Goal: Task Accomplishment & Management: Use online tool/utility

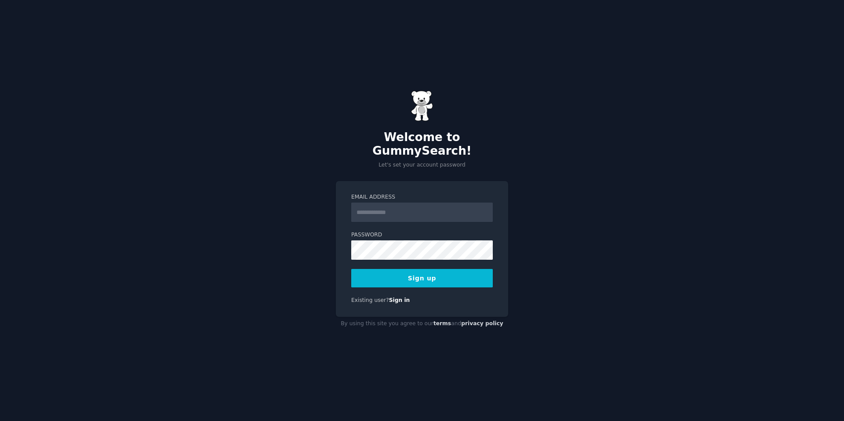
click at [404, 204] on input "Email Address" at bounding box center [422, 212] width 142 height 19
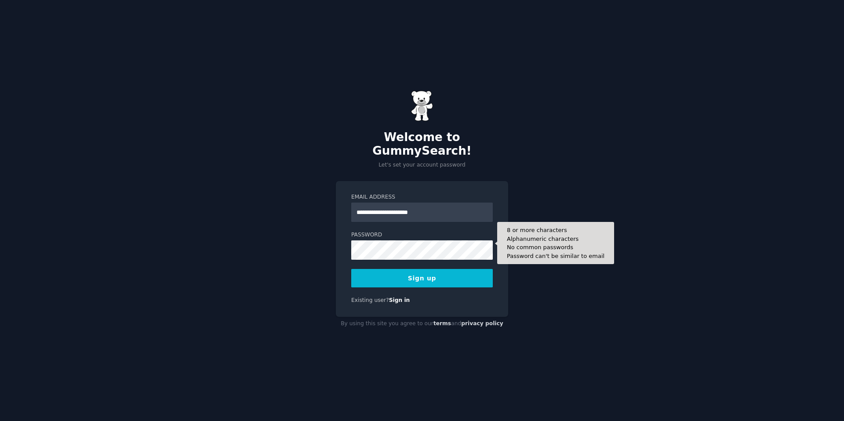
type input "**********"
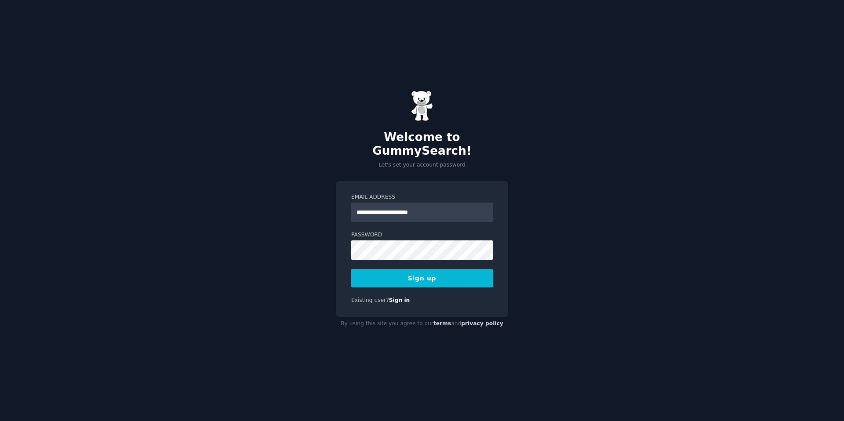
click at [416, 273] on button "Sign up" at bounding box center [422, 278] width 142 height 18
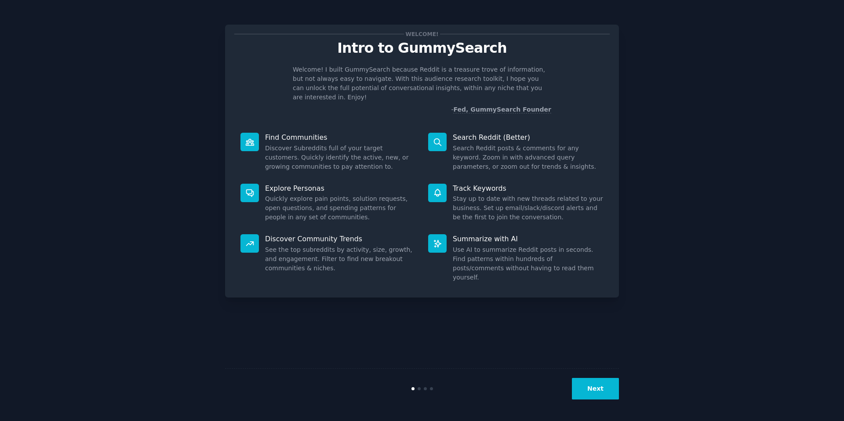
click at [649, 195] on div "Welcome! Intro to GummySearch Welcome! I built GummySearch because Reddit is a …" at bounding box center [421, 210] width 819 height 396
click at [341, 95] on div "Welcome! I built GummySearch because Reddit is a treasure trove of information,…" at bounding box center [421, 89] width 375 height 49
click at [252, 188] on icon at bounding box center [249, 192] width 9 height 9
click at [608, 395] on button "Next" at bounding box center [595, 389] width 47 height 22
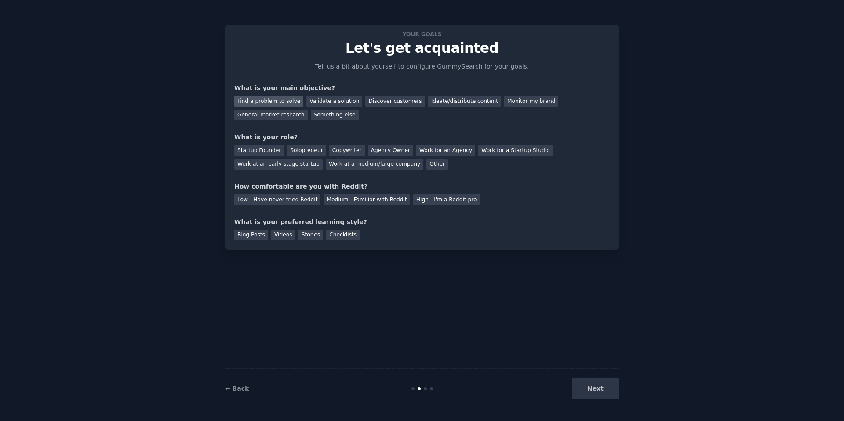
click at [265, 104] on div "Find a problem to solve" at bounding box center [268, 101] width 69 height 11
click at [304, 154] on div "Solopreneur" at bounding box center [306, 150] width 39 height 11
click at [363, 198] on div "Medium - Familiar with Reddit" at bounding box center [366, 199] width 86 height 11
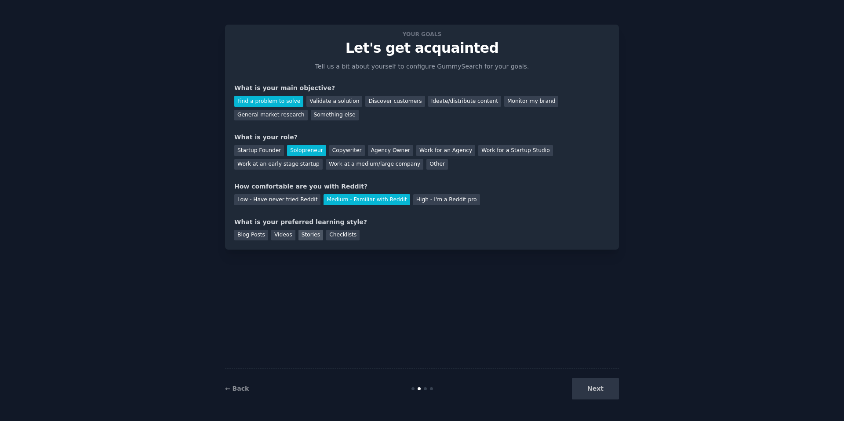
click at [315, 234] on div "Stories" at bounding box center [310, 235] width 25 height 11
click at [245, 236] on div "Blog Posts" at bounding box center [251, 235] width 34 height 11
click at [315, 235] on div "Stories" at bounding box center [310, 235] width 25 height 11
click at [604, 395] on button "Next" at bounding box center [595, 389] width 47 height 22
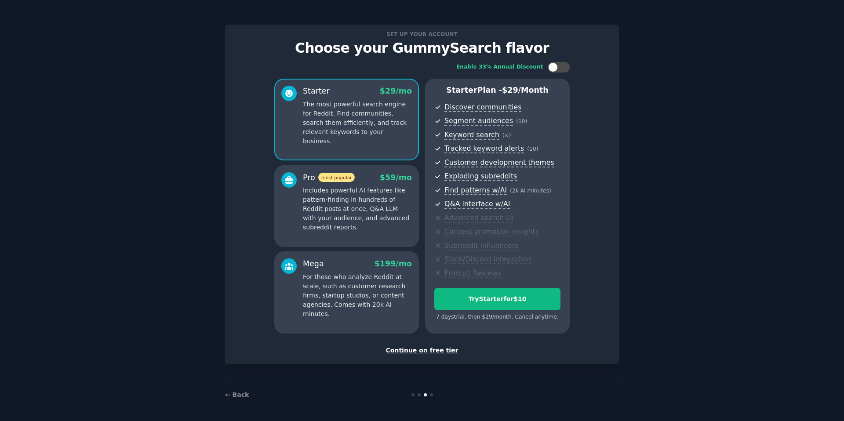
click at [417, 349] on div "Continue on free tier" at bounding box center [421, 350] width 375 height 9
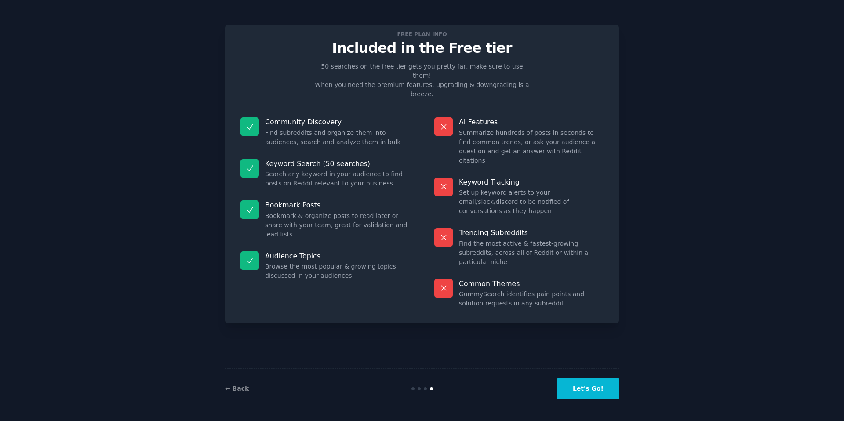
click at [585, 392] on button "Let's Go!" at bounding box center [588, 389] width 62 height 22
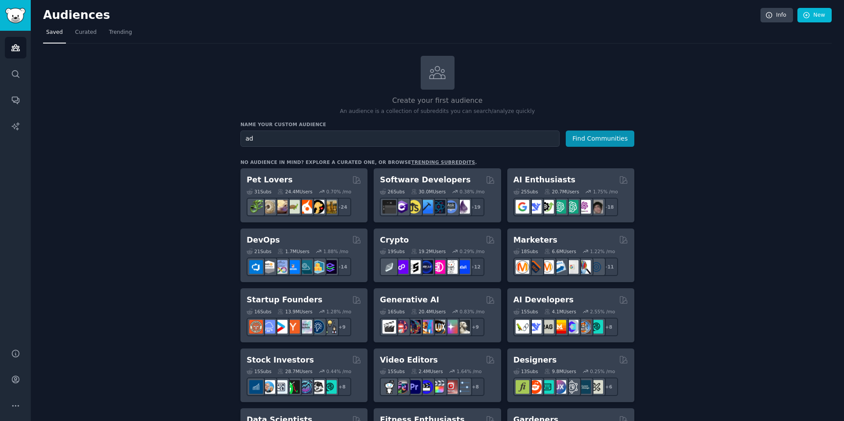
type input "a"
type input "[MEDICAL_DATA]"
click at [593, 137] on button "Find Communities" at bounding box center [600, 139] width 69 height 16
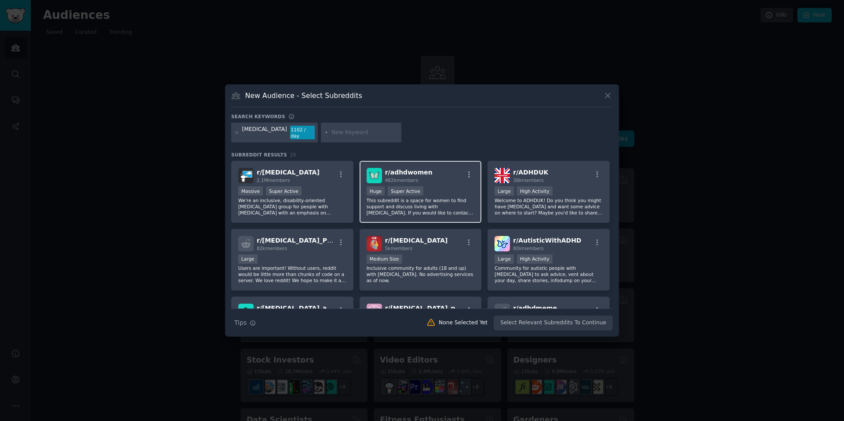
click at [407, 173] on span "r/ adhdwomen" at bounding box center [408, 172] width 47 height 7
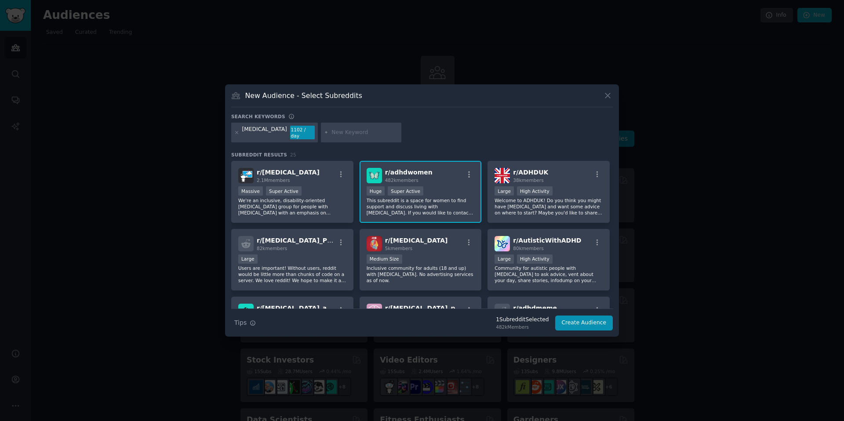
click at [407, 173] on span "r/ adhdwomen" at bounding box center [408, 172] width 47 height 7
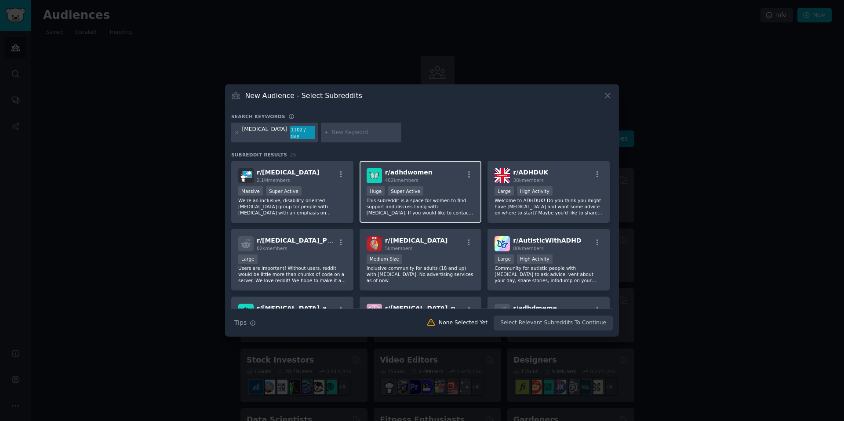
click at [409, 173] on span "r/ adhdwomen" at bounding box center [408, 172] width 47 height 7
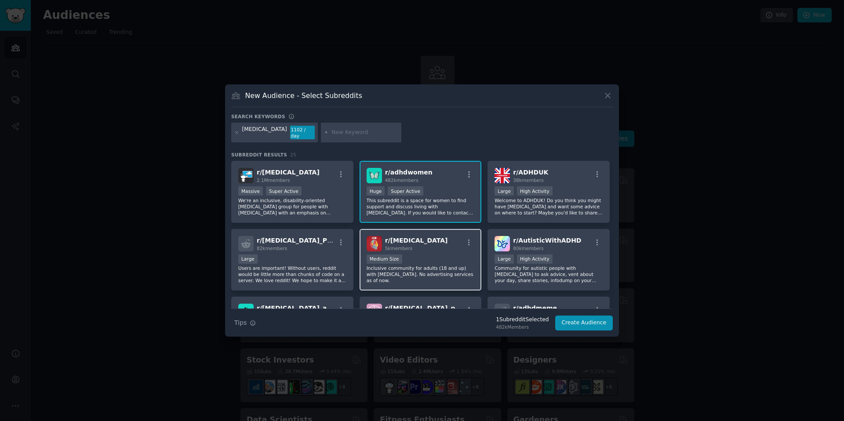
click at [395, 246] on span "5k members" at bounding box center [399, 248] width 28 height 5
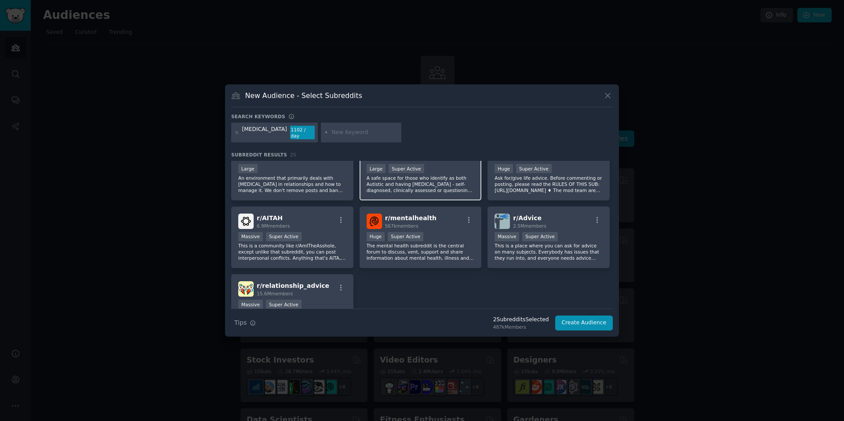
scroll to position [431, 0]
click at [585, 322] on button "Create Audience" at bounding box center [584, 323] width 58 height 15
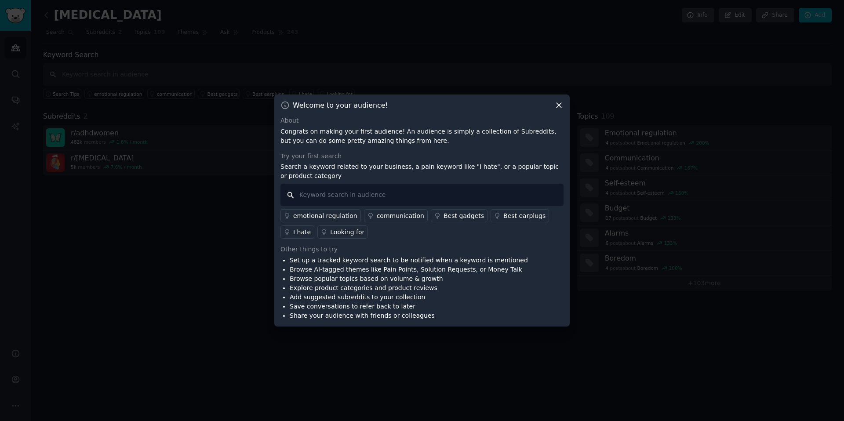
click at [324, 193] on input "text" at bounding box center [421, 195] width 283 height 22
type input "I hate"
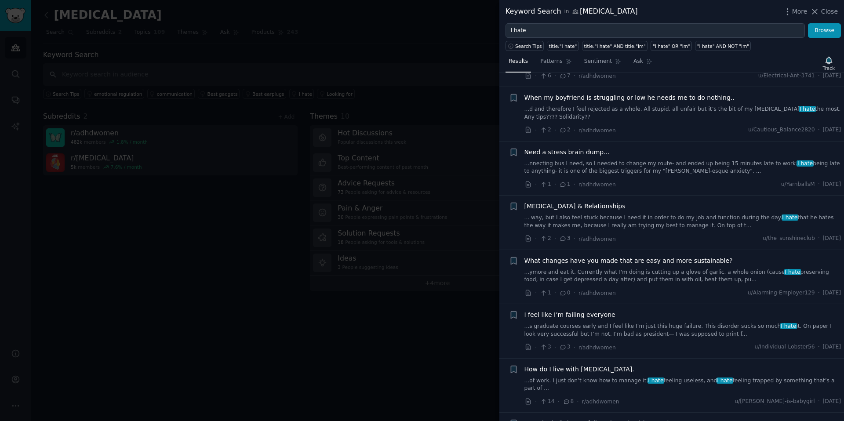
scroll to position [325, 0]
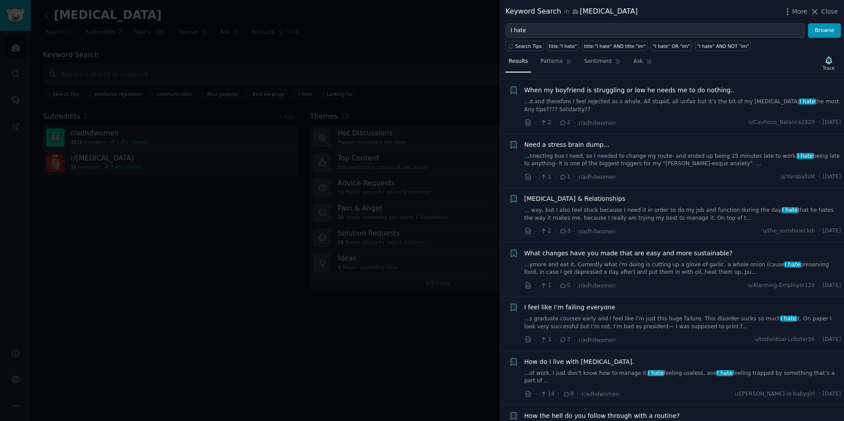
click at [206, 243] on div at bounding box center [422, 210] width 844 height 421
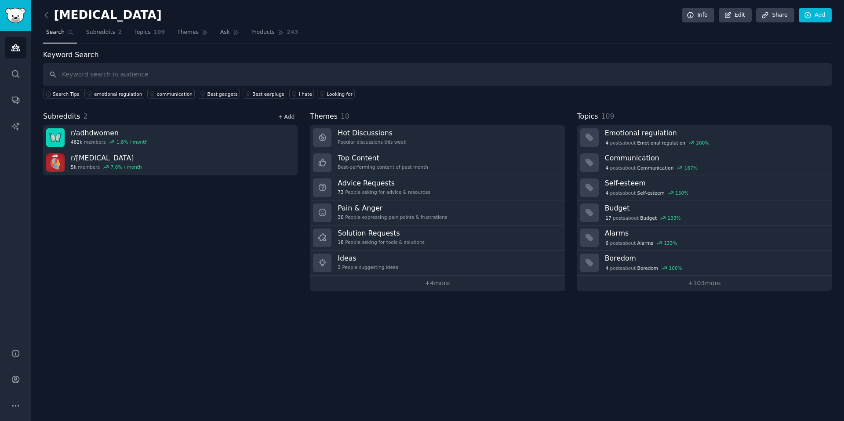
click at [283, 115] on link "+ Add" at bounding box center [286, 117] width 17 height 6
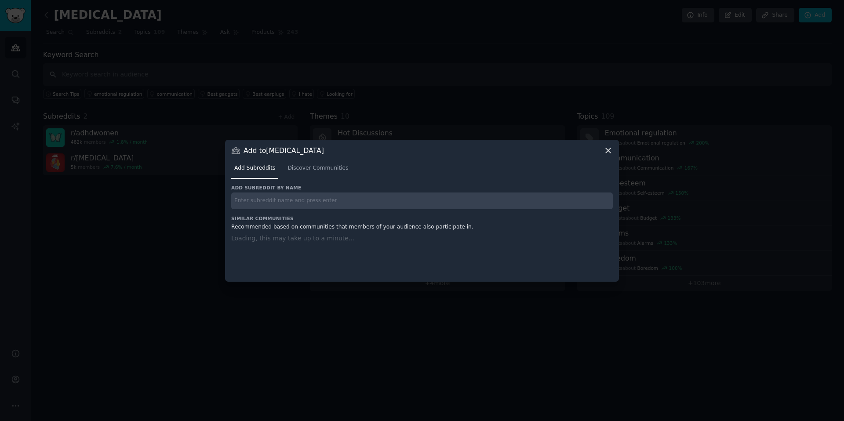
click at [306, 203] on div "Add subreddit by name Similar Communities Recommended based on communities that…" at bounding box center [421, 228] width 381 height 86
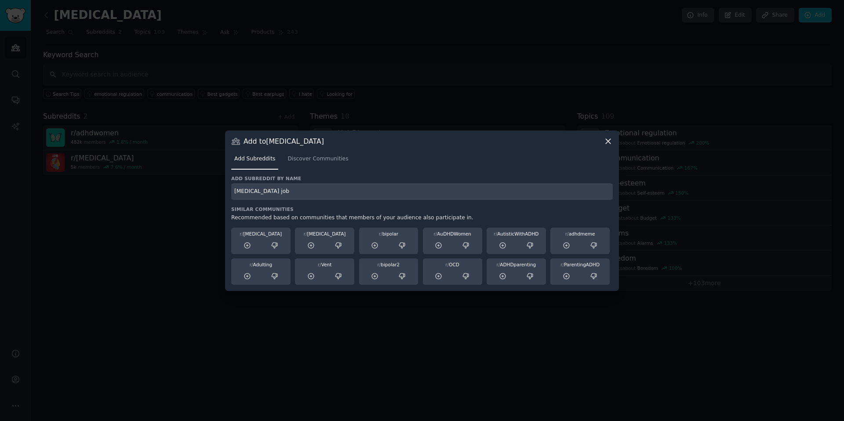
type input "[MEDICAL_DATA] job"
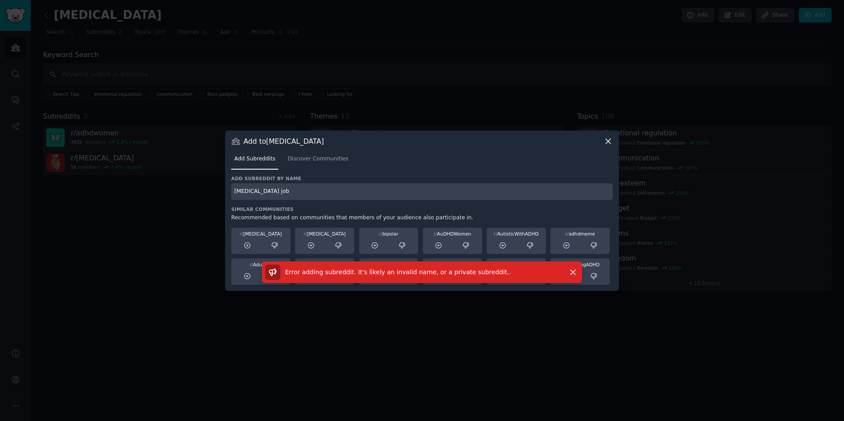
click at [329, 203] on div "Add subreddit by name [MEDICAL_DATA] job Similar Communities Recommended based …" at bounding box center [421, 229] width 381 height 109
click at [309, 195] on input "[MEDICAL_DATA] job" at bounding box center [421, 191] width 381 height 17
drag, startPoint x: 299, startPoint y: 191, endPoint x: 231, endPoint y: 188, distance: 68.7
click at [231, 188] on input "[MEDICAL_DATA] job" at bounding box center [421, 191] width 381 height 17
type input "f"
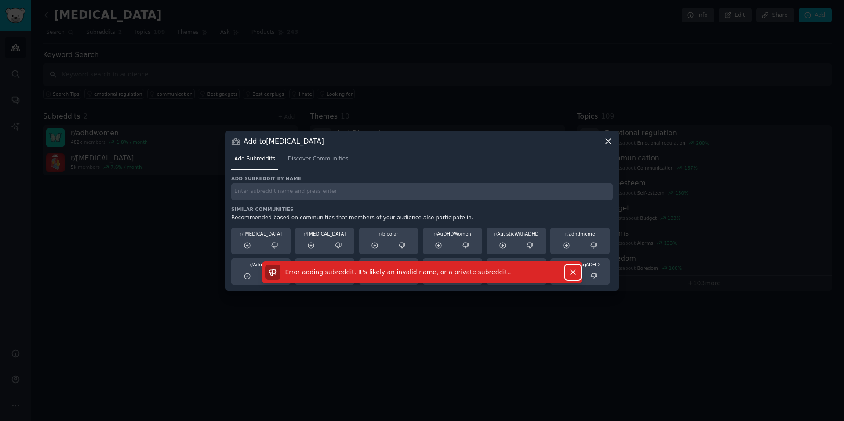
click at [575, 273] on icon "button" at bounding box center [572, 272] width 9 height 9
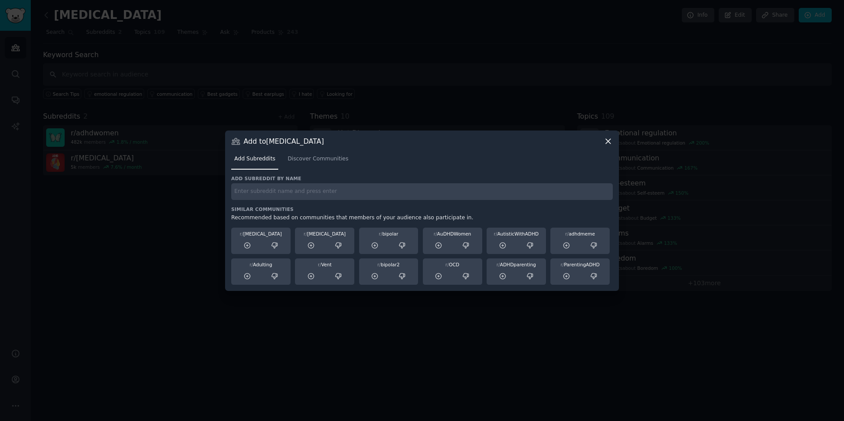
click at [610, 140] on icon at bounding box center [607, 141] width 9 height 9
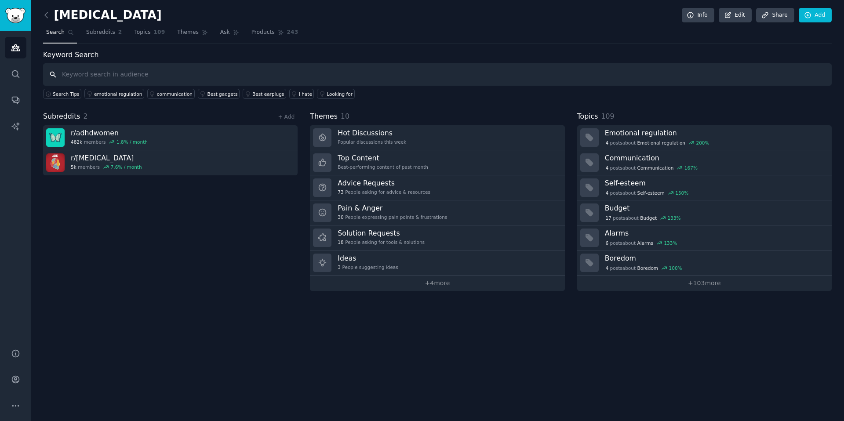
click at [297, 75] on input "text" at bounding box center [437, 74] width 788 height 22
click at [301, 70] on input "text" at bounding box center [437, 74] width 788 height 22
click at [446, 286] on link "+ 4 more" at bounding box center [437, 283] width 254 height 15
